Goal: Task Accomplishment & Management: Use online tool/utility

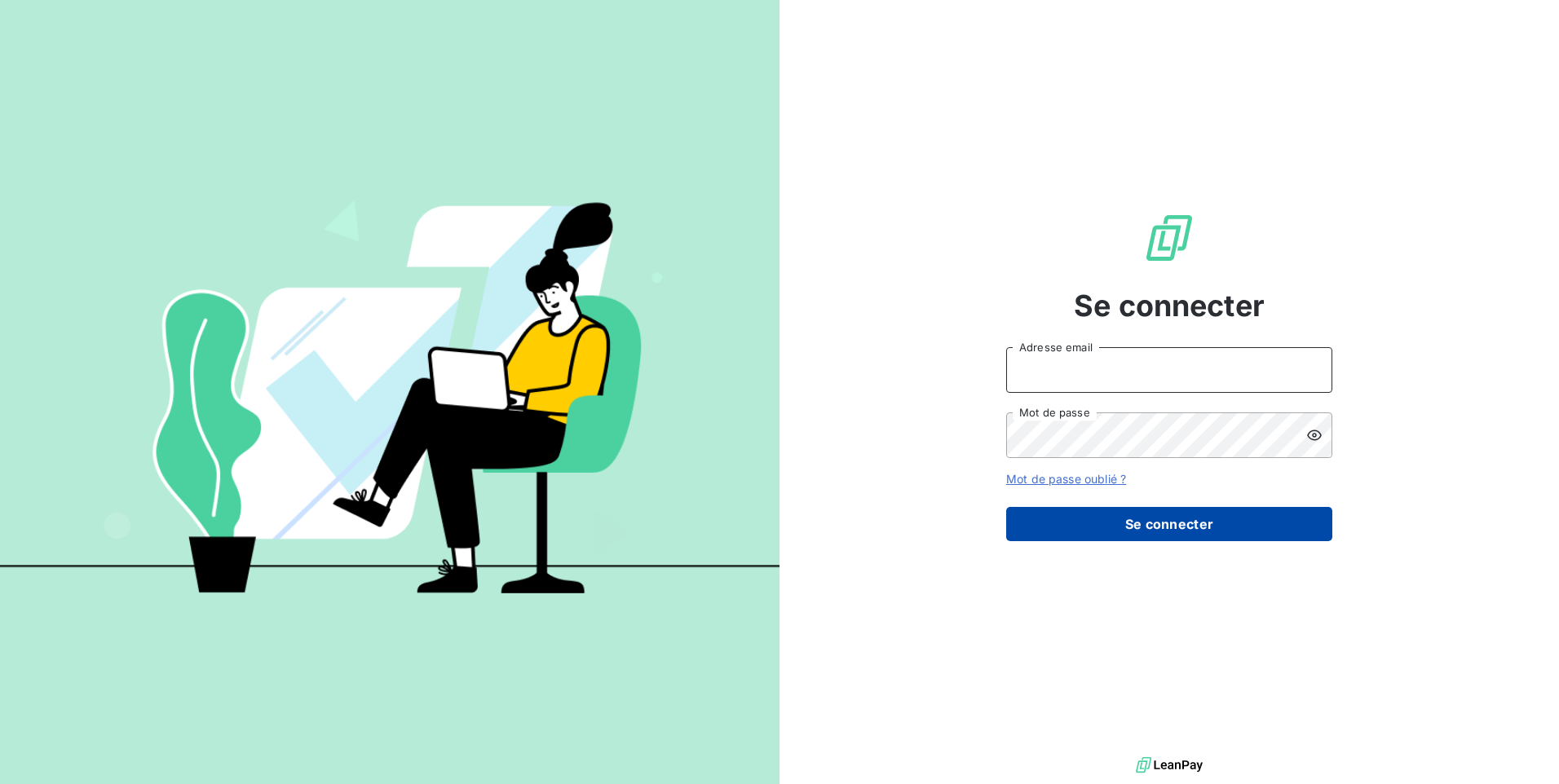
type input "[EMAIL_ADDRESS][DOMAIN_NAME]"
click at [1110, 528] on button "Se connecter" at bounding box center [1169, 524] width 326 height 35
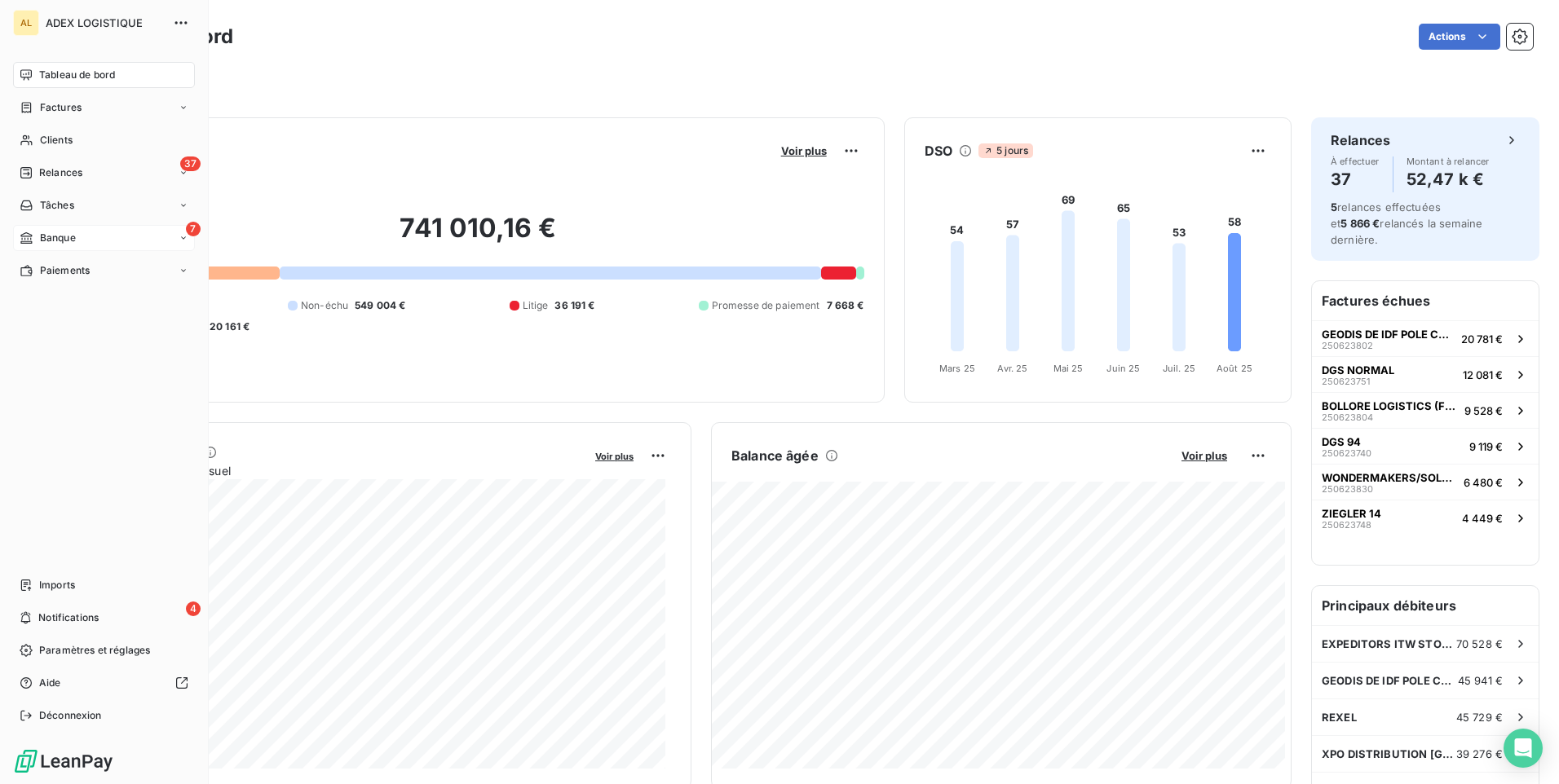
click at [68, 242] on span "Banque" at bounding box center [58, 238] width 36 height 15
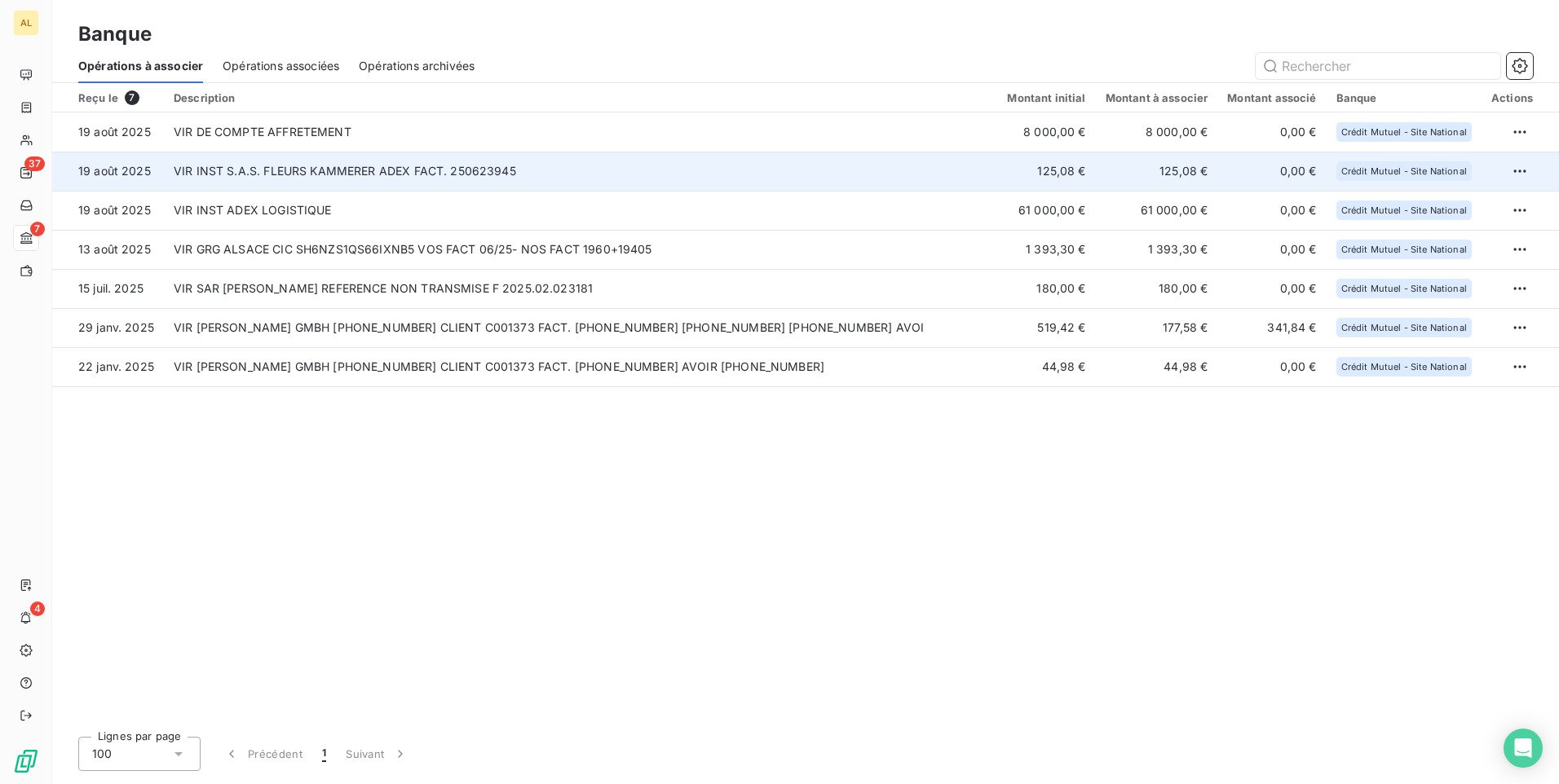
click at [251, 166] on td "VIR INST S.A.S. FLEURS KAMMERER ADEX FACT. 250623945" at bounding box center [581, 171] width 833 height 39
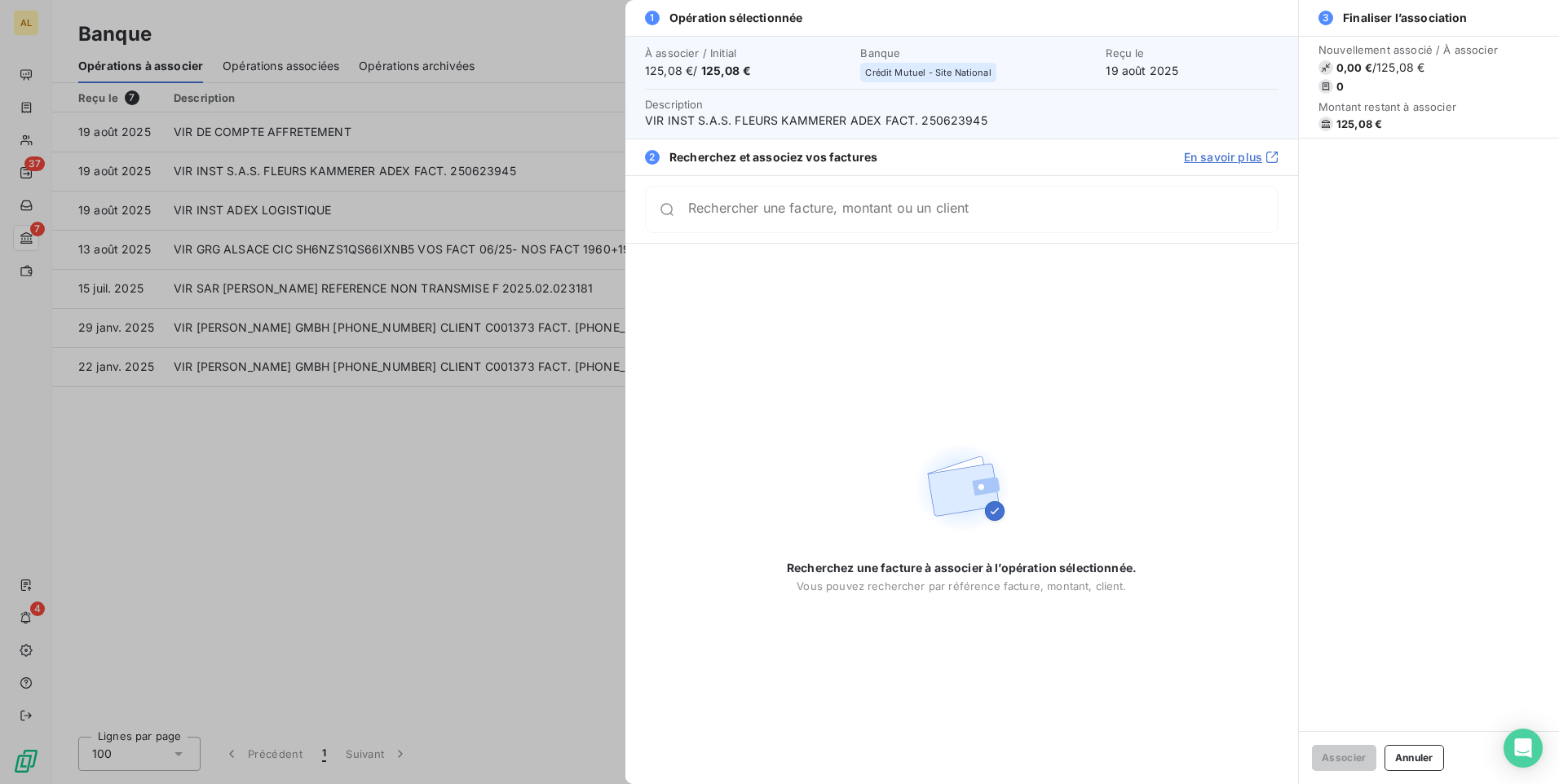
drag, startPoint x: 887, startPoint y: 220, endPoint x: 859, endPoint y: 218, distance: 28.1
click at [863, 218] on input "Rechercher une facture, montant ou un client" at bounding box center [983, 210] width 590 height 16
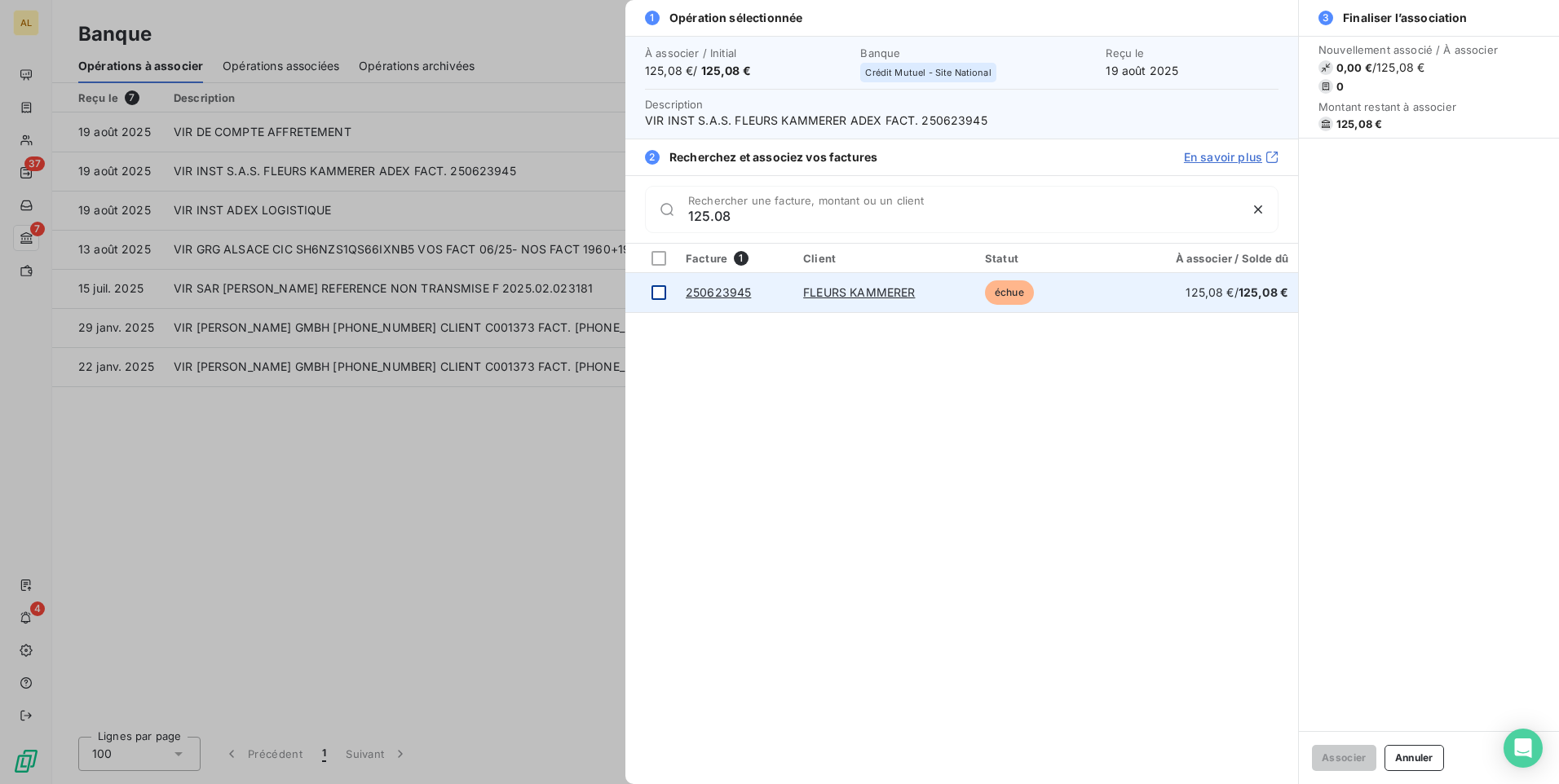
type input "125.08"
click at [661, 289] on div at bounding box center [658, 292] width 15 height 15
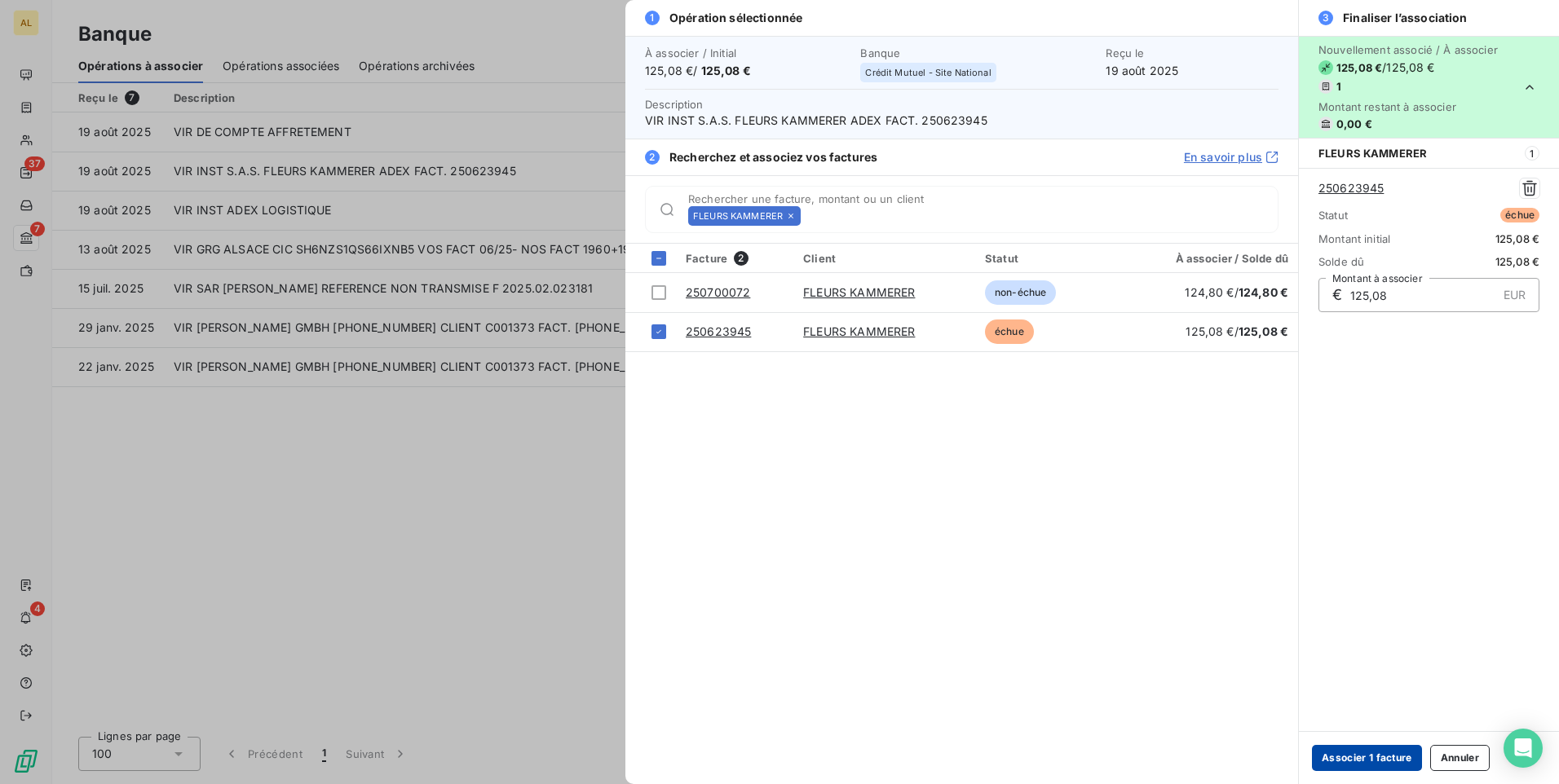
click at [1353, 760] on button "Associer 1 facture" at bounding box center [1367, 757] width 110 height 26
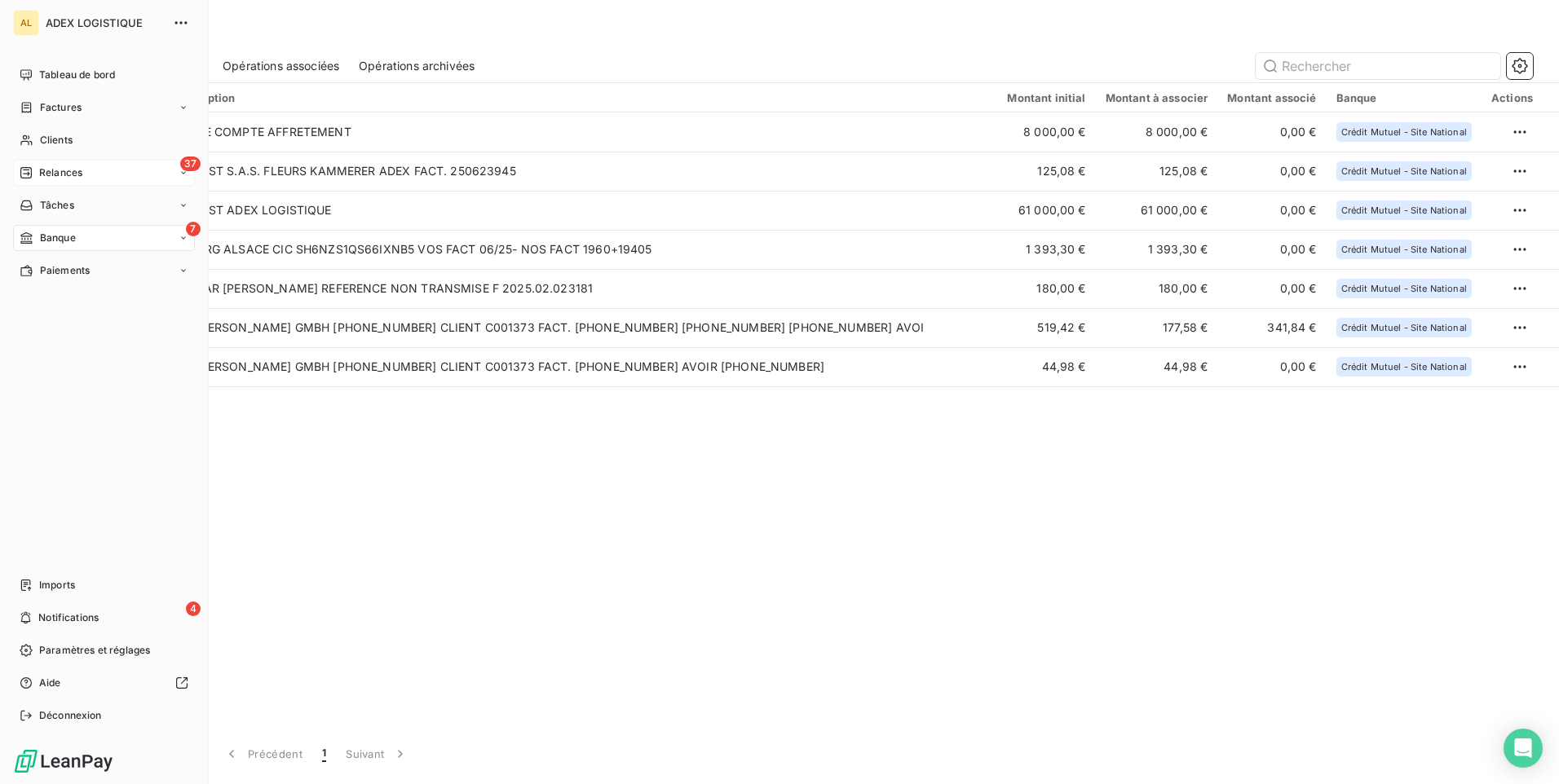
click at [27, 172] on icon at bounding box center [26, 172] width 13 height 13
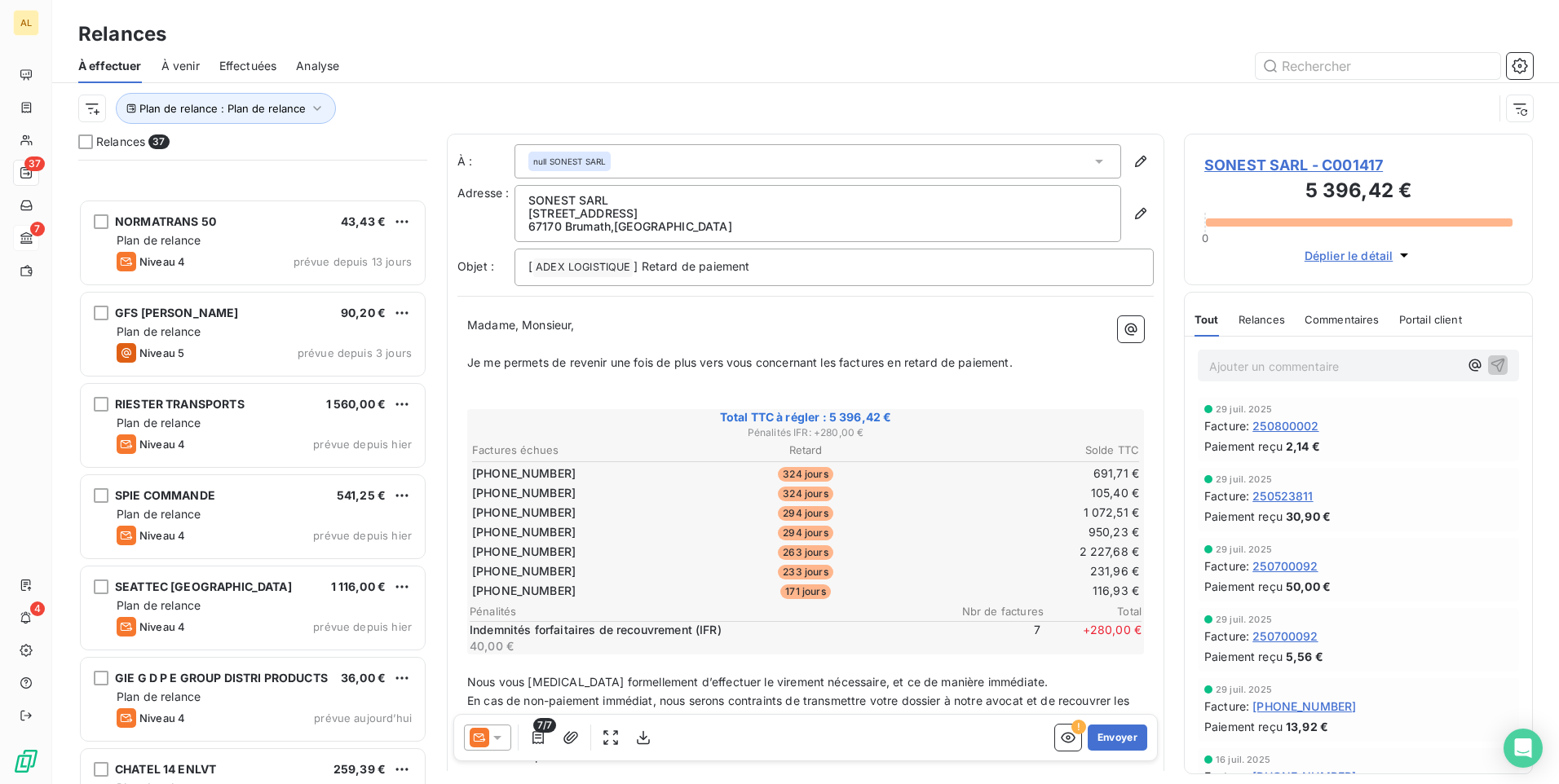
scroll to position [2754, 0]
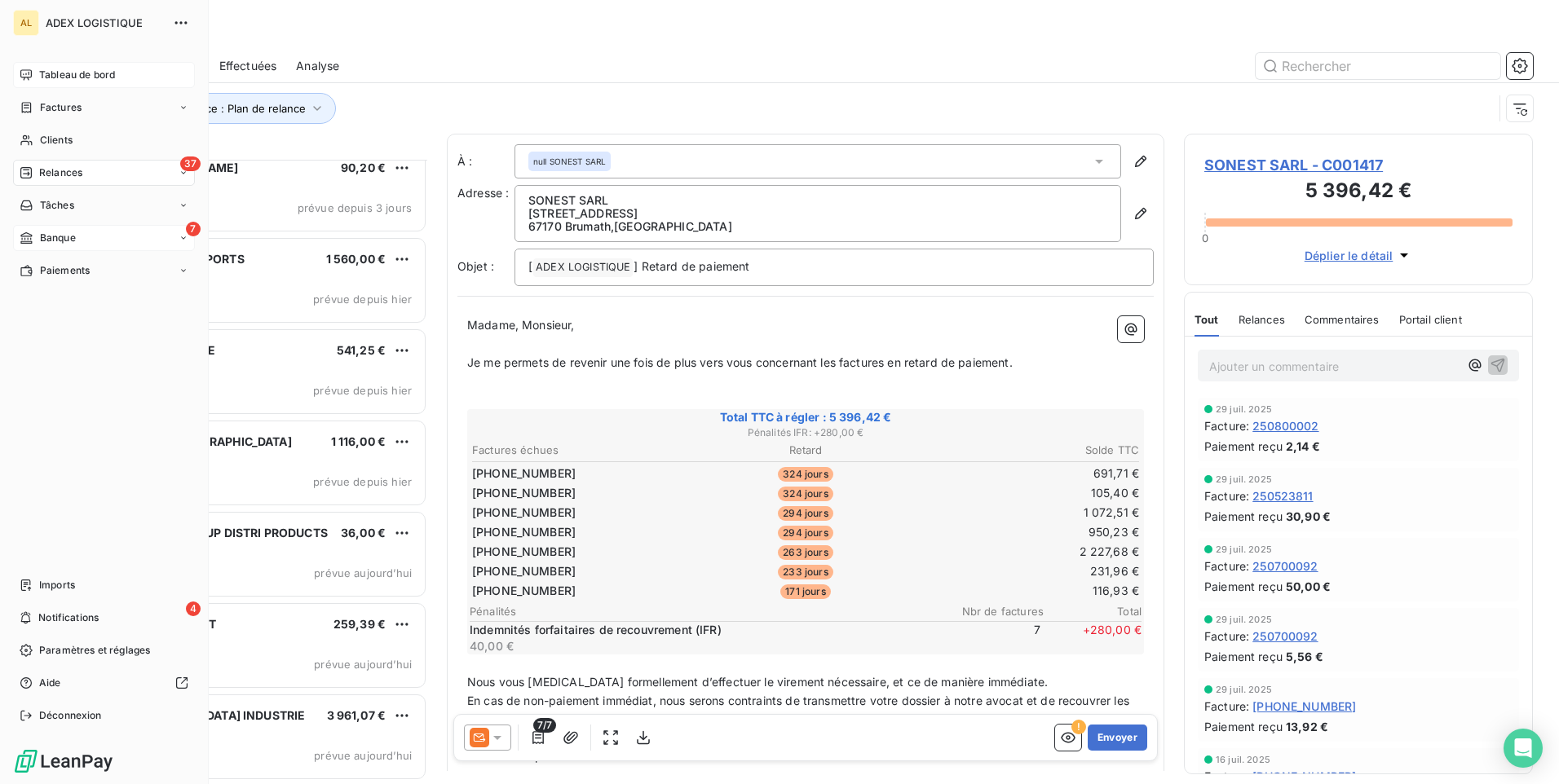
click at [28, 65] on div "Tableau de bord" at bounding box center [104, 75] width 182 height 26
